Goal: Navigation & Orientation: Find specific page/section

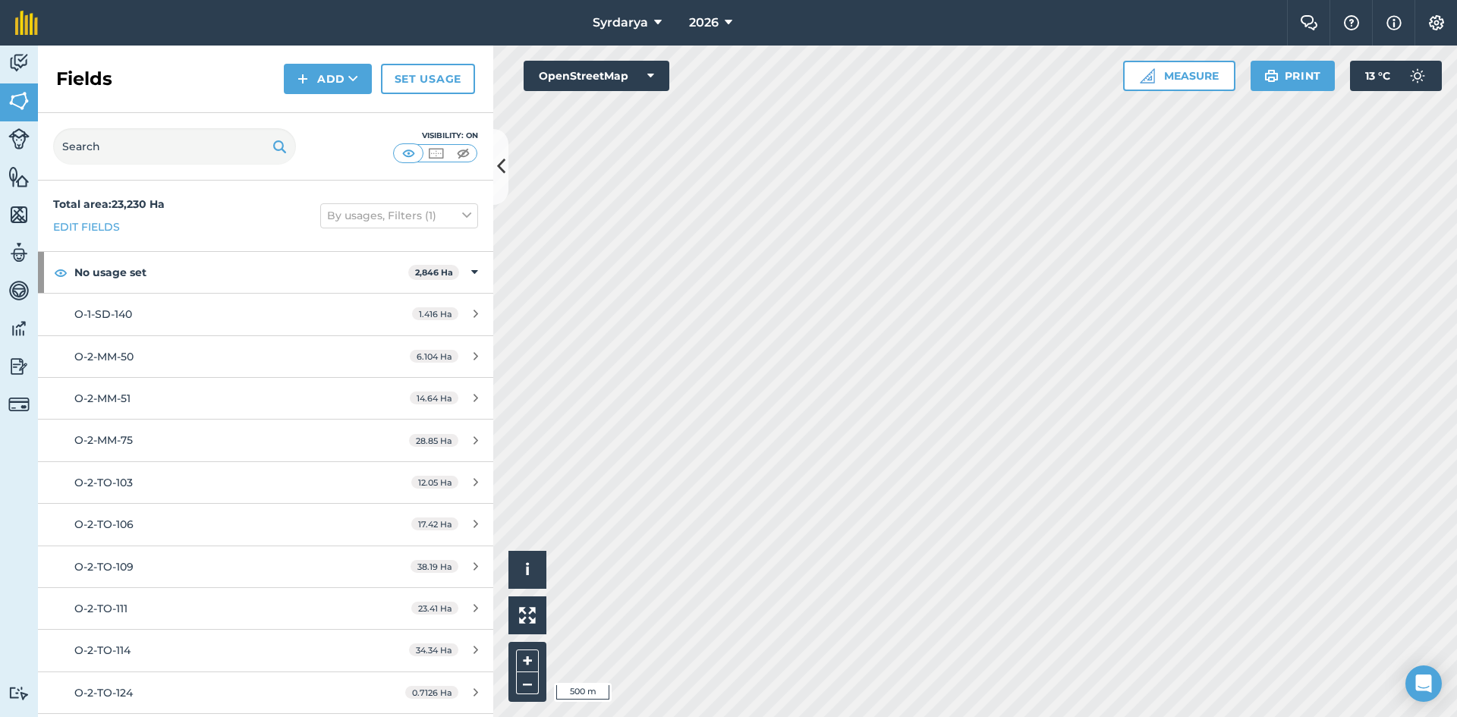
click at [1205, 716] on html "Syrdarya 2026 Farm Chat Help Info Settings Syrdarya - 2026 Reproduced with the …" at bounding box center [728, 358] width 1457 height 717
